Goal: Task Accomplishment & Management: Manage account settings

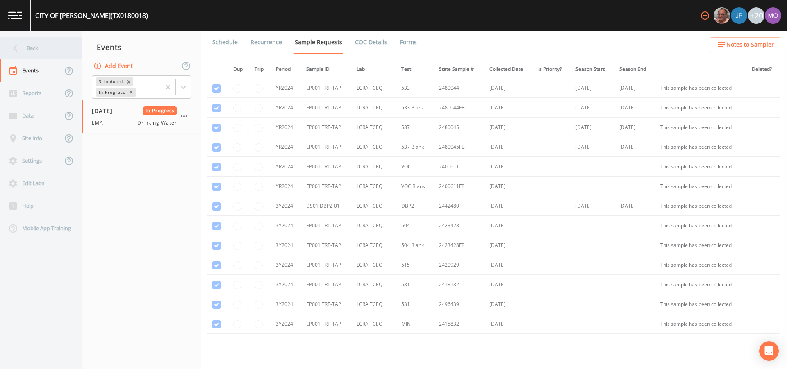
click at [45, 40] on div "Back" at bounding box center [37, 48] width 74 height 23
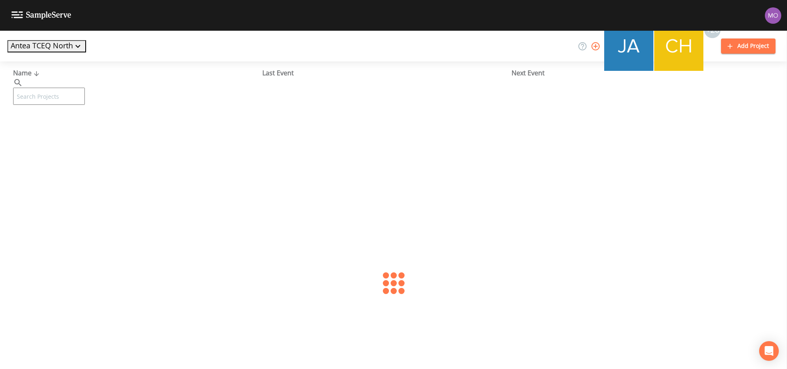
click at [51, 88] on input "text" at bounding box center [49, 96] width 72 height 17
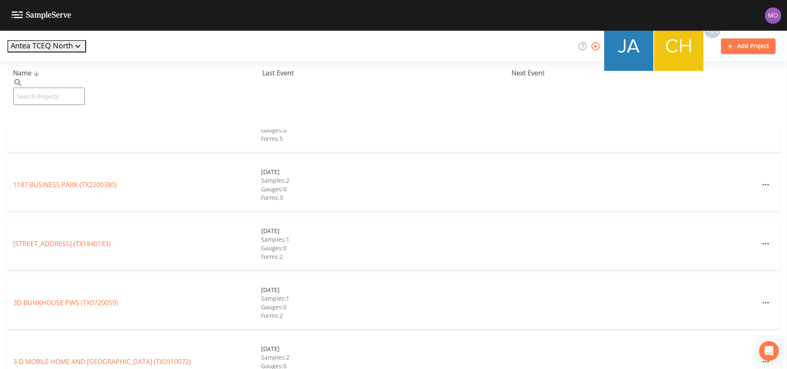
paste input "TX0910064"
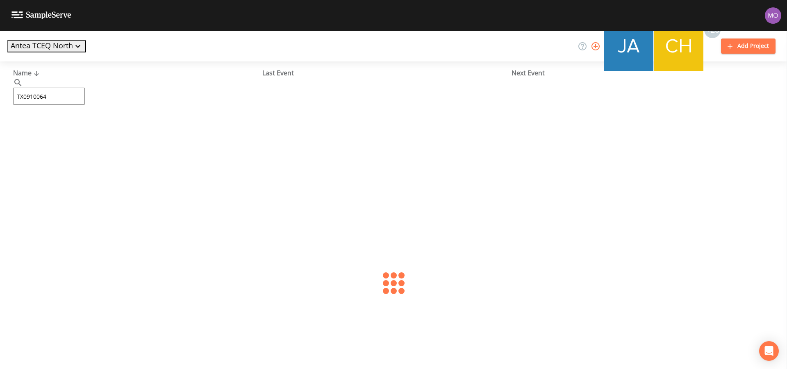
type input "TX0910064"
click at [73, 130] on div "[GEOGRAPHIC_DATA][PERSON_NAME] (TX0910064)" at bounding box center [137, 126] width 248 height 10
click at [71, 126] on link "[GEOGRAPHIC_DATA][PERSON_NAME] (TX0910064)" at bounding box center [77, 125] width 129 height 9
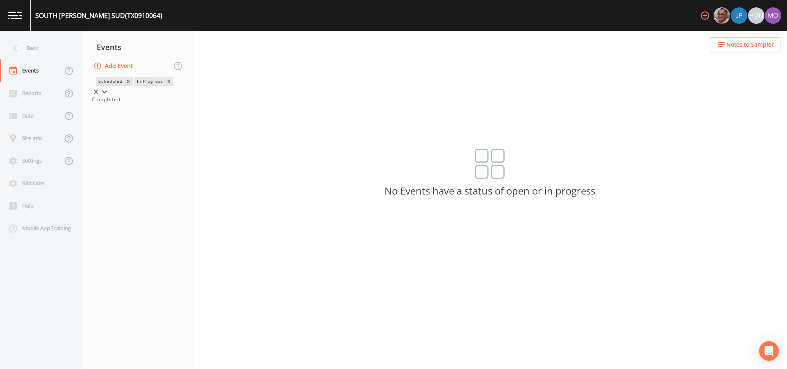
click at [134, 86] on div "In Progress" at bounding box center [149, 81] width 30 height 9
click at [108, 103] on div "Completed" at bounding box center [137, 99] width 91 height 7
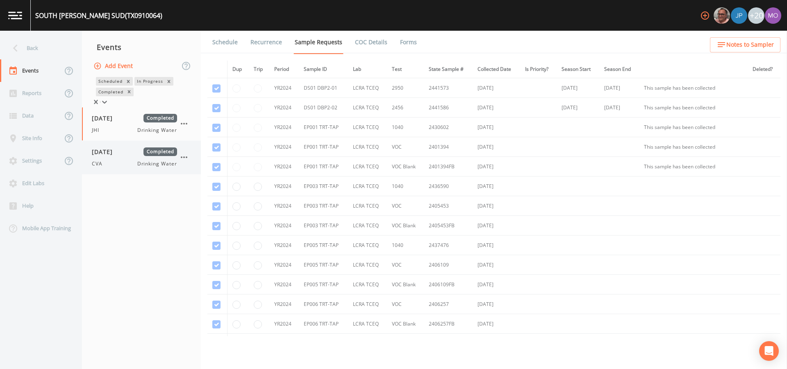
click at [110, 151] on span "[DATE]" at bounding box center [105, 152] width 27 height 9
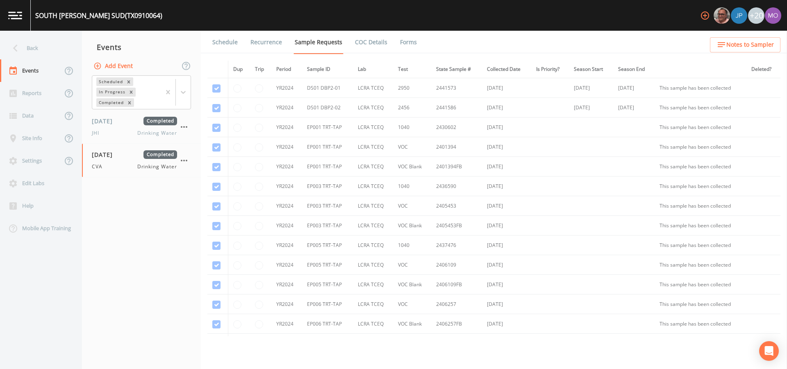
click at [408, 42] on link "Forms" at bounding box center [408, 42] width 19 height 23
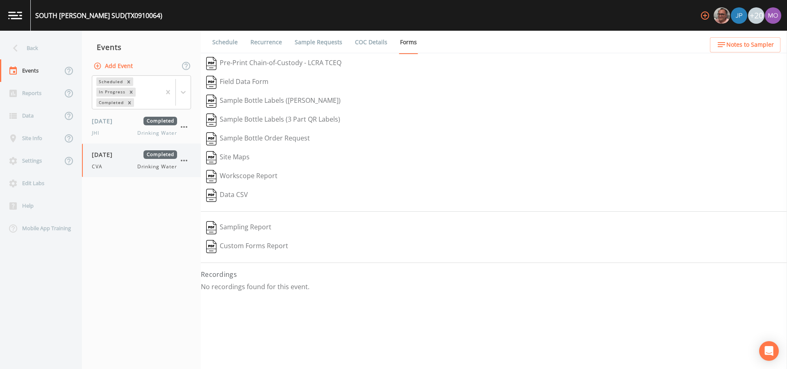
click at [186, 162] on icon "button" at bounding box center [184, 161] width 10 height 10
